Goal: Find specific page/section: Find specific page/section

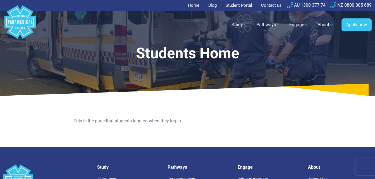
click at [250, 6] on link "Student Portal" at bounding box center [238, 5] width 33 height 11
click at [238, 6] on link "Student Portal" at bounding box center [238, 5] width 33 height 11
click at [272, 5] on link "Contact us" at bounding box center [271, 5] width 27 height 11
click at [233, 4] on link "Student Portal" at bounding box center [238, 5] width 33 height 11
